Goal: Task Accomplishment & Management: Use online tool/utility

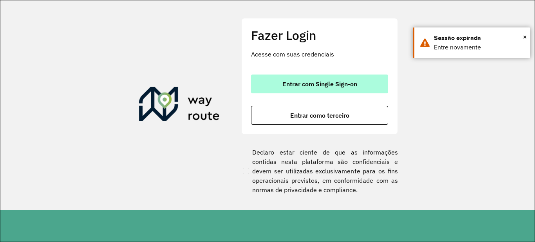
click at [364, 88] on button "Entrar com Single Sign-on" at bounding box center [319, 83] width 137 height 19
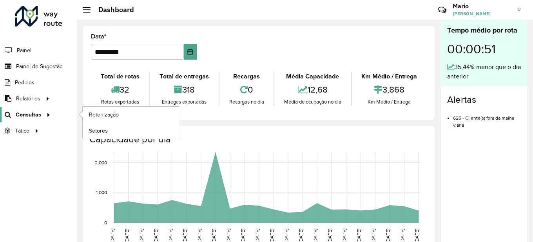
click at [29, 111] on span "Consultas" at bounding box center [28, 114] width 25 height 8
click at [110, 113] on span "Roteirização" at bounding box center [105, 114] width 32 height 8
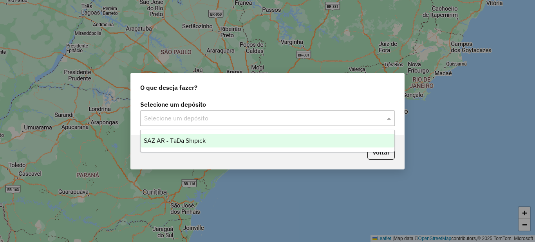
click at [199, 123] on div "Selecione um depósito" at bounding box center [267, 118] width 255 height 16
click at [176, 142] on span "SAZ AR - TaDa Shipick" at bounding box center [175, 140] width 62 height 7
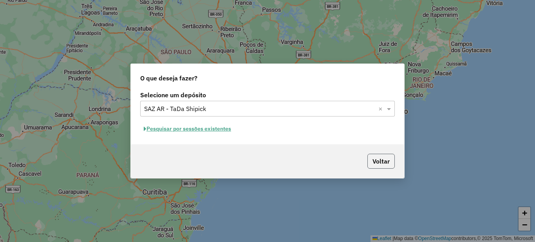
click at [385, 164] on button "Voltar" at bounding box center [380, 160] width 27 height 15
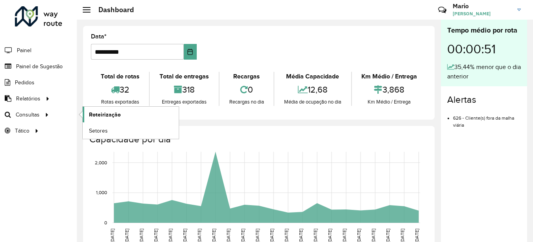
click at [105, 119] on link "Roteirização" at bounding box center [131, 115] width 96 height 16
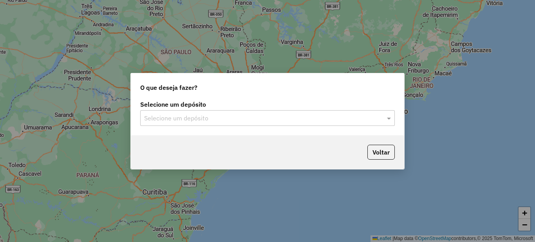
click at [188, 110] on div "Selecione um depósito" at bounding box center [267, 118] width 255 height 16
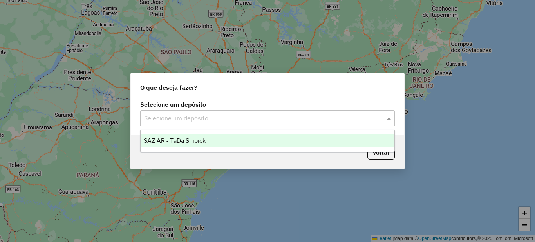
click at [182, 139] on span "SAZ AR - TaDa Shipick" at bounding box center [175, 140] width 62 height 7
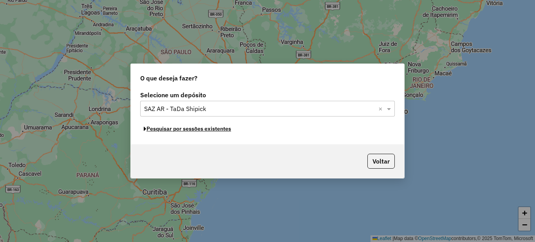
click at [196, 130] on button "Pesquisar por sessões existentes" at bounding box center [187, 129] width 94 height 12
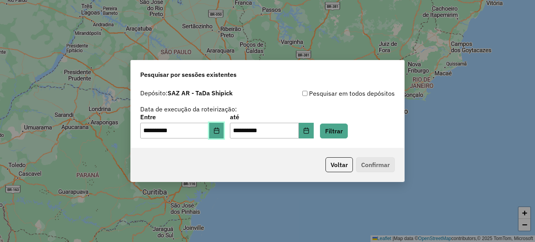
click at [218, 130] on icon "Choose Date" at bounding box center [216, 130] width 6 height 6
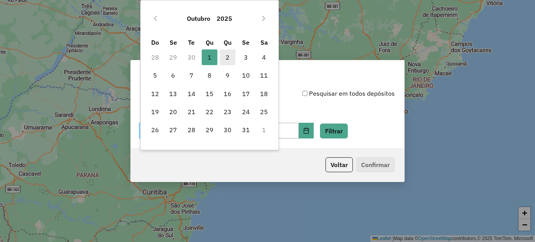
click at [229, 52] on span "2" at bounding box center [228, 57] width 16 height 16
type input "**********"
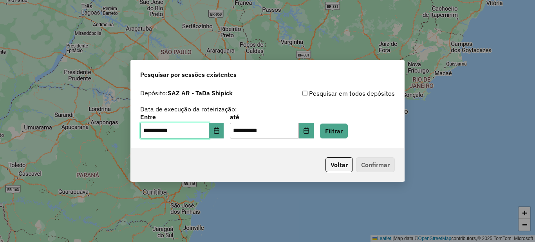
click at [229, 52] on span "2" at bounding box center [228, 57] width 16 height 16
click at [338, 125] on button "Filtrar" at bounding box center [334, 130] width 28 height 15
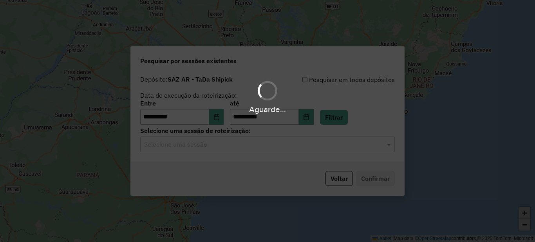
click at [194, 146] on hb-app "**********" at bounding box center [267, 121] width 535 height 242
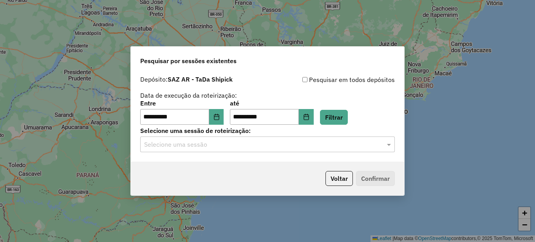
click at [194, 145] on input "text" at bounding box center [259, 144] width 231 height 9
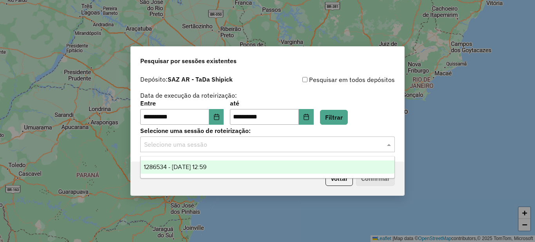
click at [191, 165] on span "1286534 - 02/10/2025 12:59" at bounding box center [175, 166] width 63 height 7
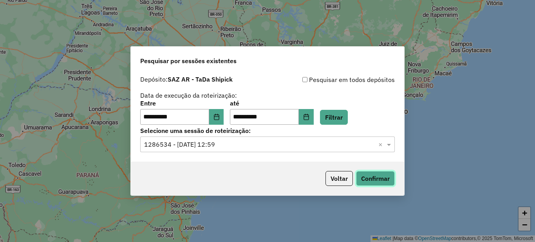
click at [373, 184] on button "Confirmar" at bounding box center [375, 178] width 39 height 15
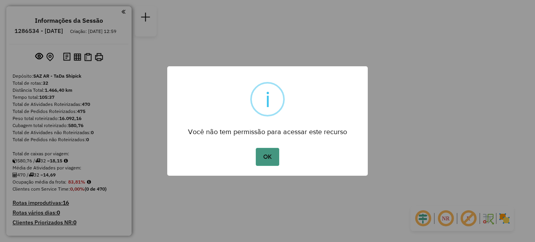
click at [269, 162] on button "OK" at bounding box center [267, 157] width 23 height 18
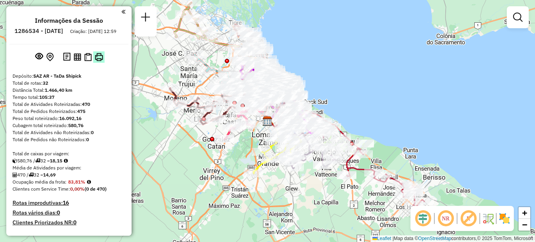
click at [101, 61] on img at bounding box center [99, 57] width 8 height 8
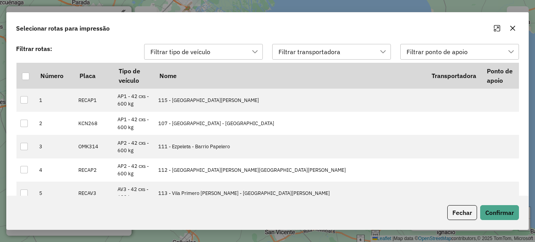
scroll to position [6, 36]
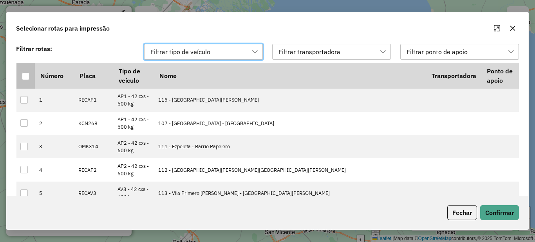
click at [24, 73] on div at bounding box center [25, 75] width 7 height 7
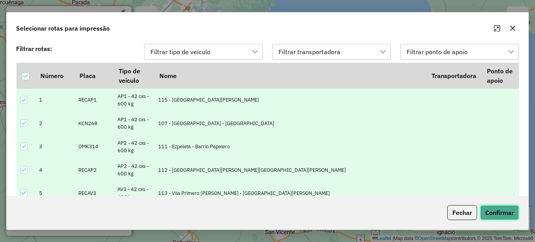
click at [498, 210] on button "Confirmar" at bounding box center [499, 212] width 39 height 15
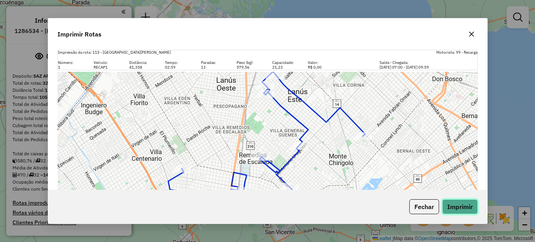
click at [458, 209] on button "Imprimir" at bounding box center [460, 206] width 36 height 15
click at [469, 33] on icon "button" at bounding box center [471, 34] width 6 height 6
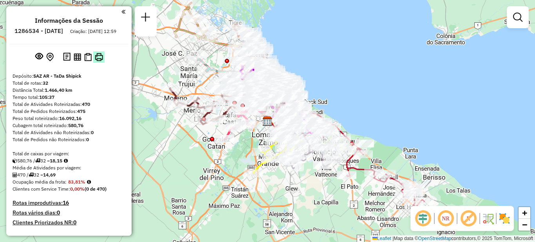
click at [99, 61] on img at bounding box center [99, 57] width 8 height 8
